Goal: Navigation & Orientation: Find specific page/section

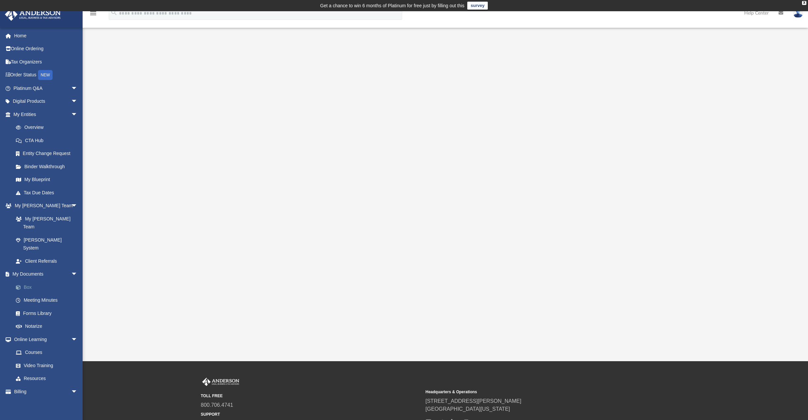
click at [32, 280] on link "Box" at bounding box center [48, 286] width 78 height 13
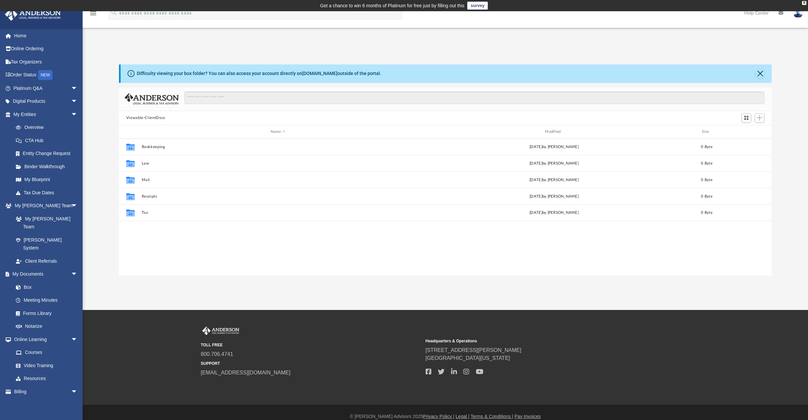
scroll to position [145, 647]
click at [32, 72] on link "Order Status NEW" at bounding box center [46, 75] width 83 height 14
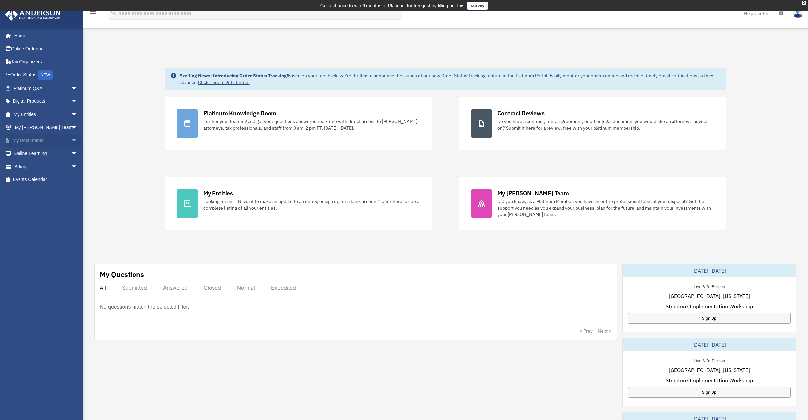
click at [32, 140] on link "My Documents arrow_drop_down" at bounding box center [46, 140] width 83 height 13
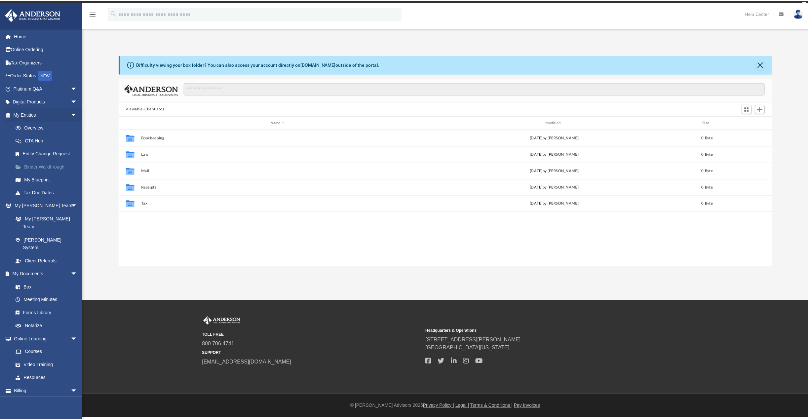
scroll to position [145, 647]
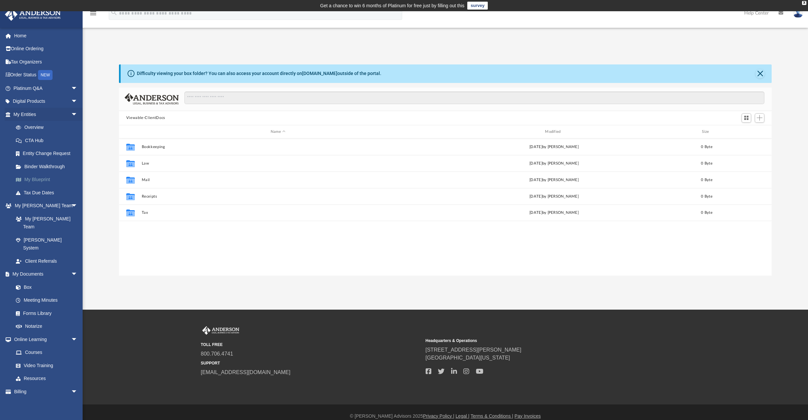
click at [41, 178] on link "My Blueprint" at bounding box center [48, 179] width 78 height 13
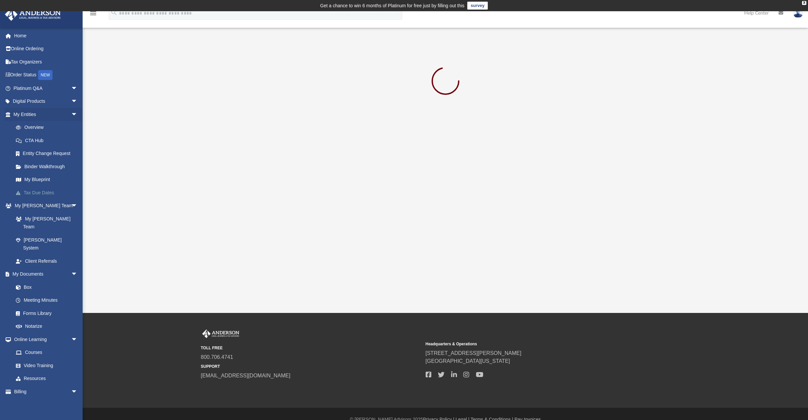
click at [43, 190] on link "Tax Due Dates" at bounding box center [48, 192] width 78 height 13
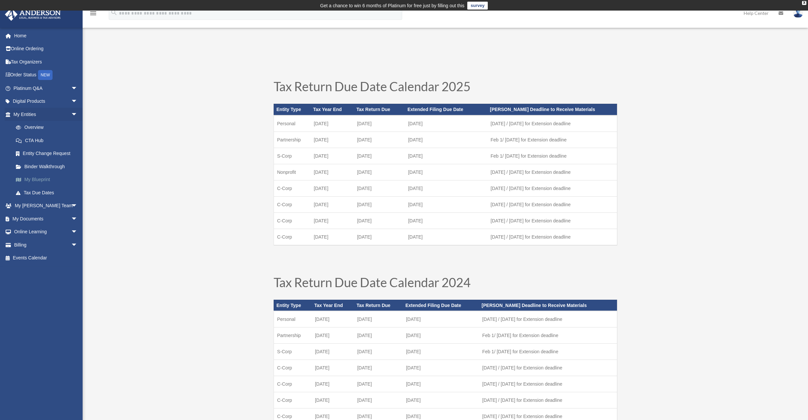
click at [44, 180] on link "My Blueprint" at bounding box center [48, 179] width 78 height 13
